Goal: Information Seeking & Learning: Learn about a topic

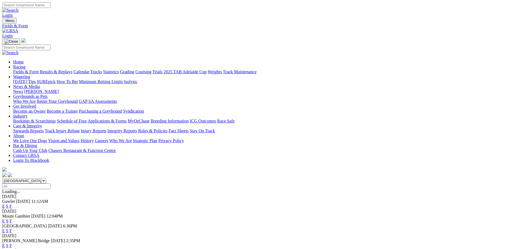
click at [24, 133] on link "About" at bounding box center [18, 135] width 11 height 5
click at [28, 114] on link "Industry" at bounding box center [20, 116] width 14 height 5
click at [42, 123] on link "Care & Integrity" at bounding box center [27, 125] width 29 height 5
click at [24, 133] on link "About" at bounding box center [18, 135] width 11 height 5
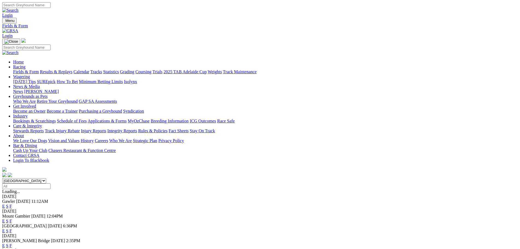
click at [37, 143] on link "Bar & Dining" at bounding box center [25, 145] width 24 height 5
click at [36, 104] on link "Get Involved" at bounding box center [24, 106] width 23 height 5
click at [40, 84] on link "News & Media" at bounding box center [26, 86] width 27 height 5
